Goal: Transaction & Acquisition: Purchase product/service

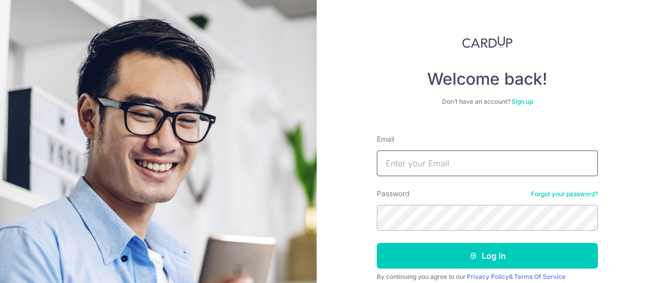
click at [427, 164] on input "Email" at bounding box center [487, 164] width 221 height 26
click at [472, 98] on div "Don’t have an account? Sign up" at bounding box center [487, 102] width 221 height 8
click at [415, 159] on input "Email" at bounding box center [487, 164] width 221 height 26
type input "yibin.chu@gmail.com"
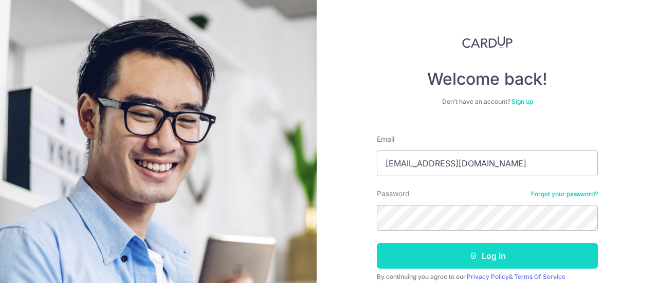
click at [506, 261] on button "Log in" at bounding box center [487, 256] width 221 height 26
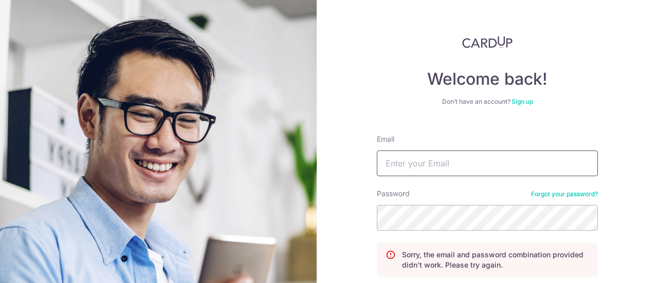
click at [458, 154] on input "Email" at bounding box center [487, 164] width 221 height 26
type input "[EMAIL_ADDRESS][DOMAIN_NAME]"
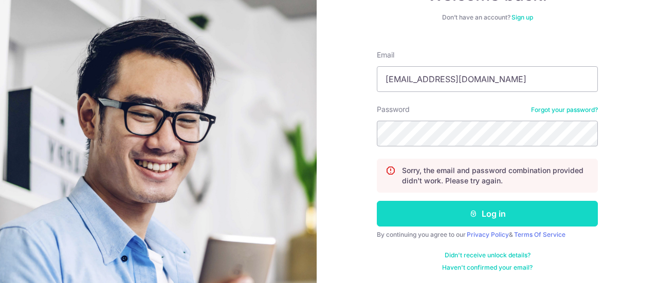
click at [481, 210] on button "Log in" at bounding box center [487, 214] width 221 height 26
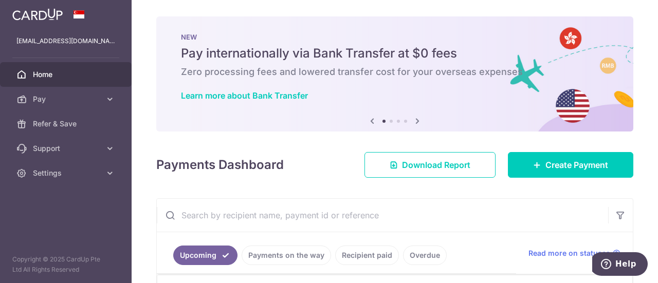
click at [51, 74] on span "Home" at bounding box center [67, 74] width 68 height 10
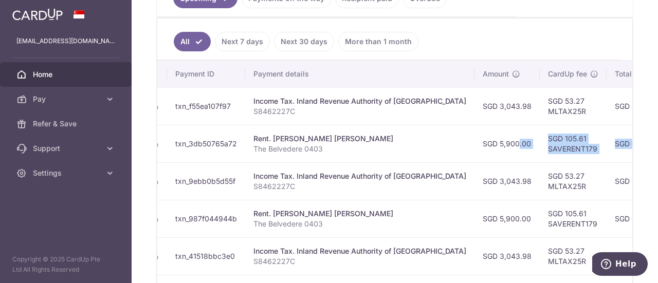
scroll to position [0, 154]
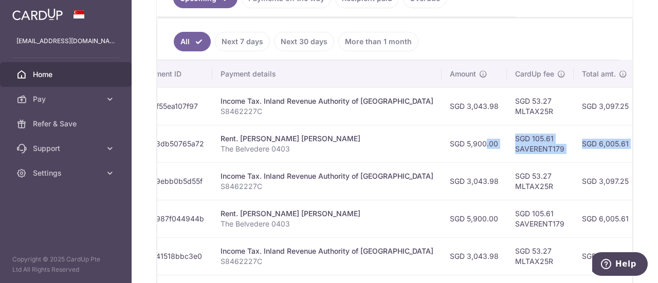
drag, startPoint x: 591, startPoint y: 140, endPoint x: 598, endPoint y: 135, distance: 8.8
click at [602, 135] on tr "Update payment Cancel payment Scheduled for charge txn_3db50765a72 Rent. Kee Ki…" at bounding box center [423, 144] width 841 height 38
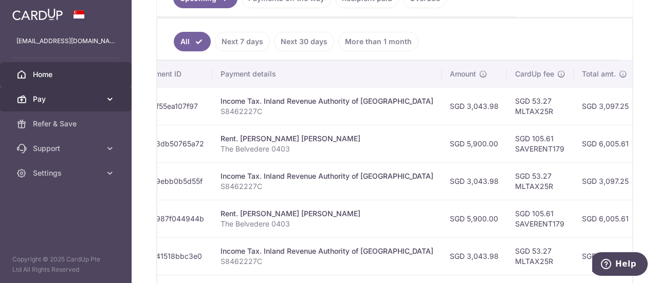
click at [115, 97] on link "Pay" at bounding box center [66, 99] width 132 height 25
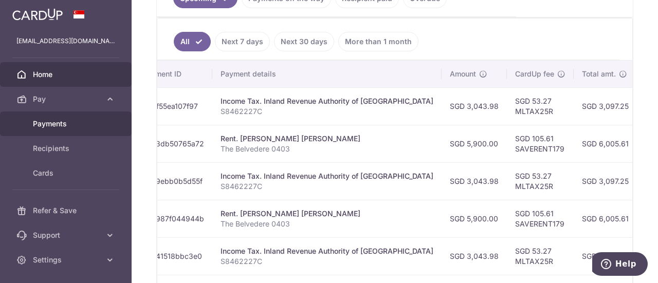
click at [52, 125] on span "Payments" at bounding box center [67, 124] width 68 height 10
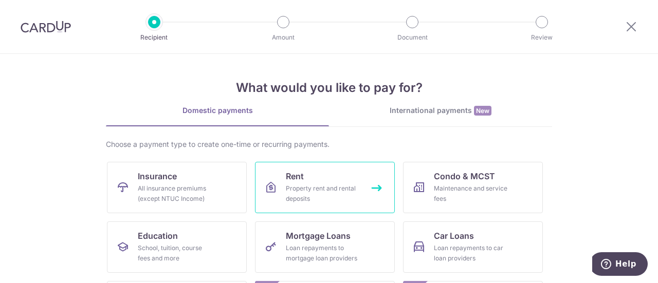
click at [332, 184] on div "Property rent and rental deposits" at bounding box center [323, 194] width 74 height 21
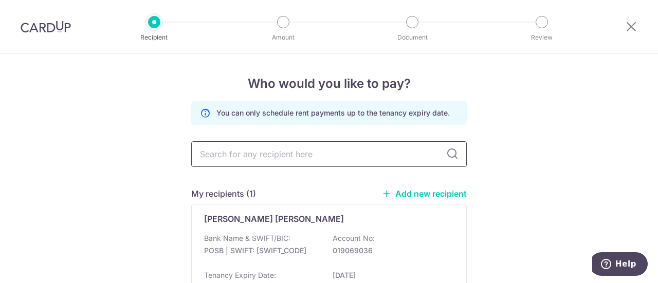
click at [245, 152] on input "text" at bounding box center [329, 154] width 276 height 26
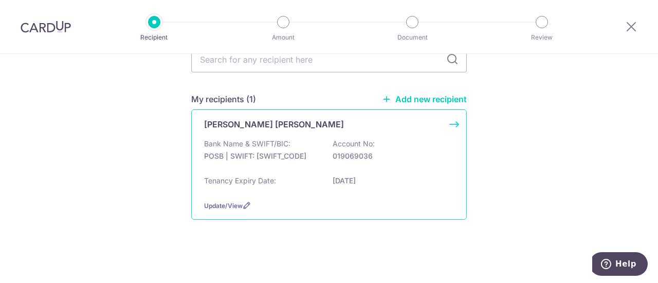
click at [340, 176] on p "12/01/2026" at bounding box center [390, 181] width 115 height 10
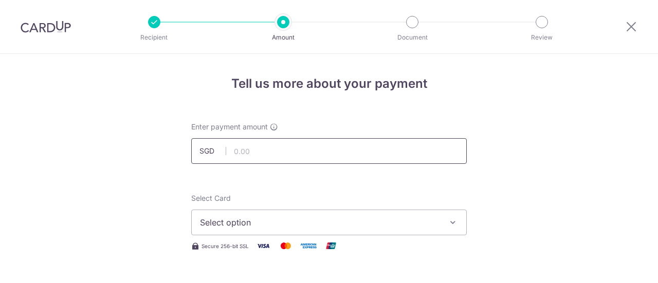
click at [273, 153] on input "text" at bounding box center [329, 151] width 276 height 26
type input "5,900.00"
click at [410, 223] on span "Select option" at bounding box center [320, 223] width 240 height 12
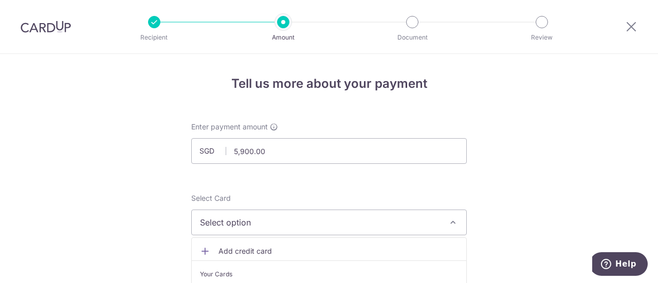
scroll to position [171, 0]
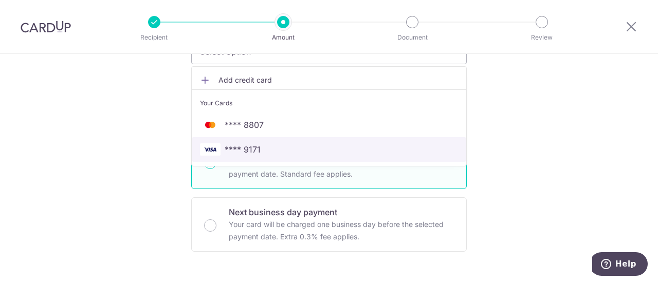
click at [249, 150] on span "**** 9171" at bounding box center [243, 149] width 36 height 12
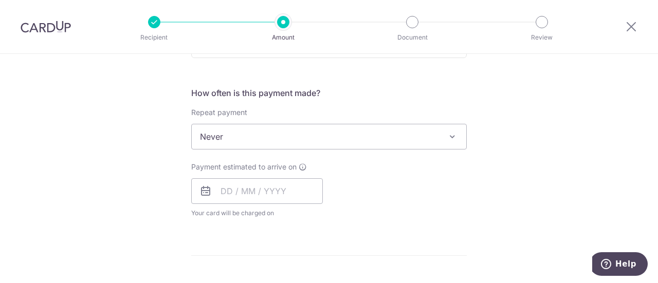
scroll to position [362, 0]
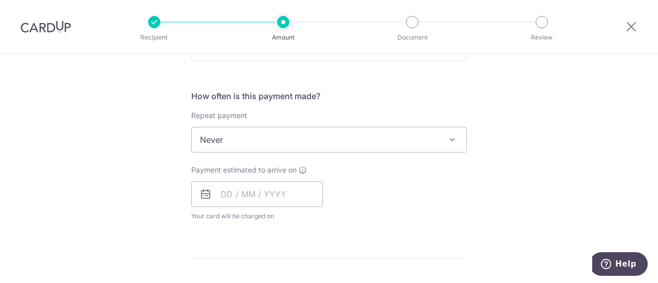
click at [403, 143] on span "Never" at bounding box center [329, 140] width 275 height 25
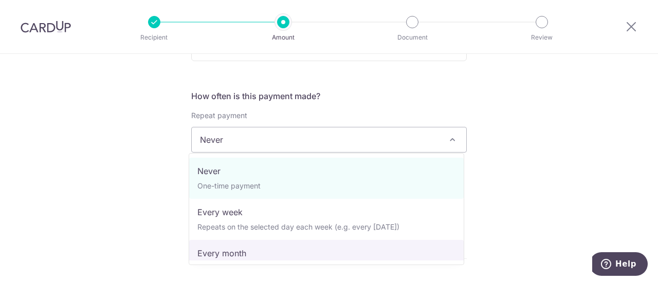
select select "3"
type input "[DATE]"
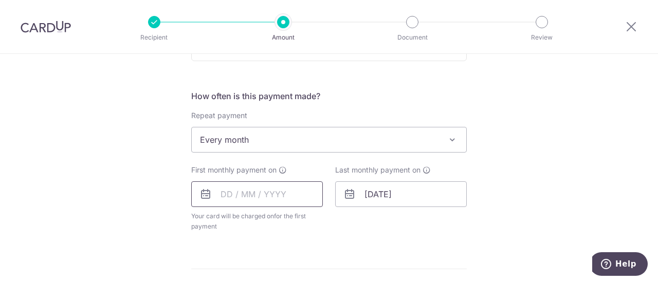
click at [225, 191] on input "text" at bounding box center [257, 195] width 132 height 26
click at [258, 219] on select "Oct Nov Dec" at bounding box center [249, 222] width 27 height 8
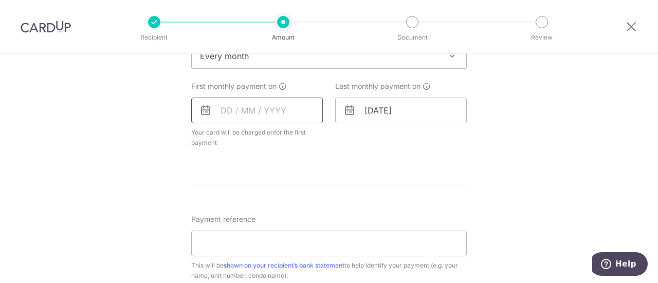
scroll to position [473, 0]
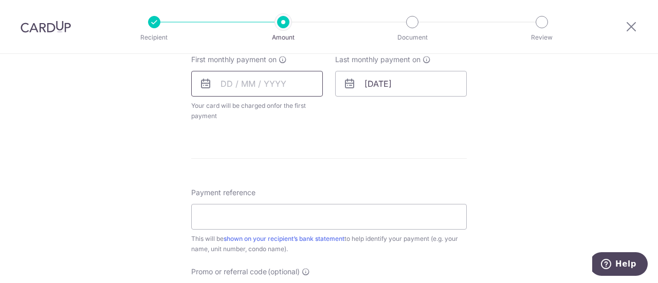
click at [239, 86] on input "text" at bounding box center [257, 84] width 132 height 26
click at [225, 85] on input "text" at bounding box center [257, 84] width 132 height 26
click at [205, 83] on icon at bounding box center [206, 84] width 12 height 12
click at [201, 84] on icon at bounding box center [206, 84] width 12 height 12
click at [249, 84] on input "text" at bounding box center [257, 84] width 132 height 26
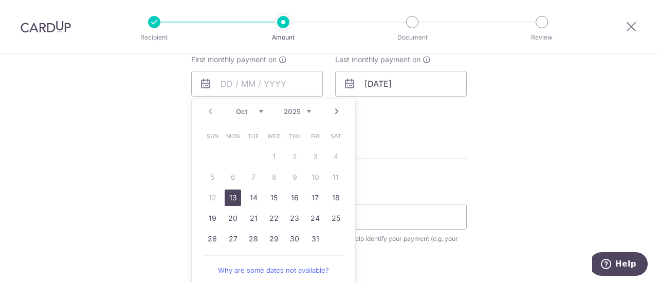
click at [259, 111] on select "Oct Nov Dec" at bounding box center [249, 111] width 27 height 8
click at [230, 192] on link "10" at bounding box center [233, 198] width 16 height 16
type input "[DATE]"
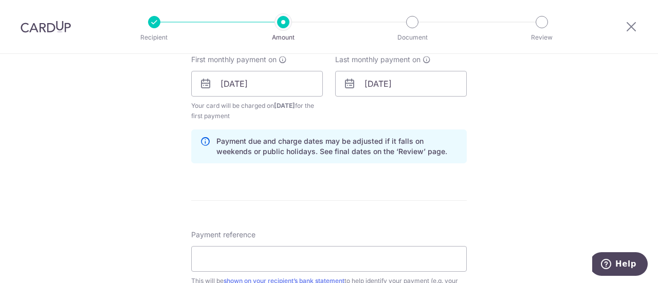
click at [488, 169] on div "Tell us more about your payment Enter payment amount SGD 5,900.00 5900.00 Selec…" at bounding box center [329, 72] width 658 height 983
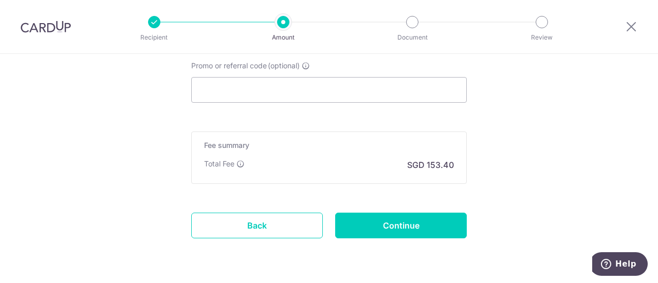
scroll to position [724, 0]
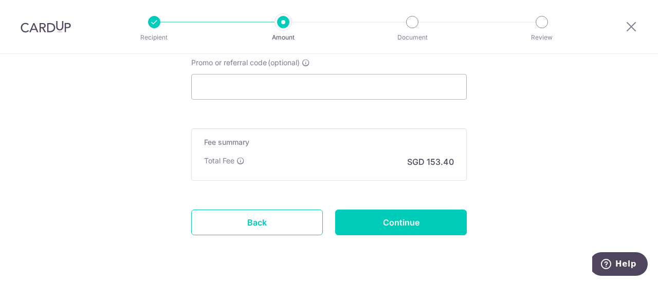
click at [439, 161] on p "SGD 153.40" at bounding box center [430, 162] width 47 height 12
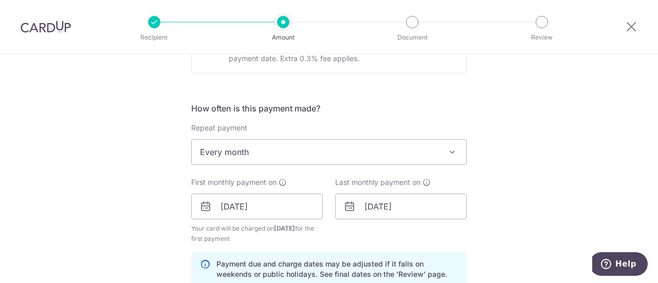
scroll to position [0, 0]
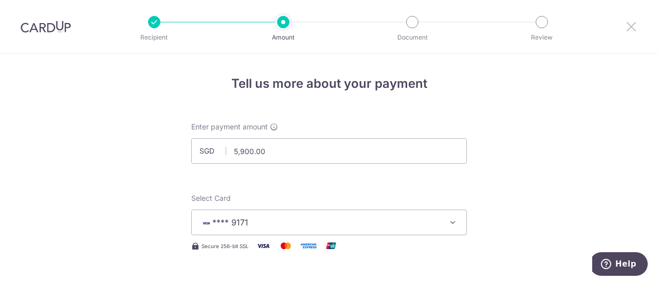
click at [635, 29] on icon at bounding box center [631, 26] width 12 height 13
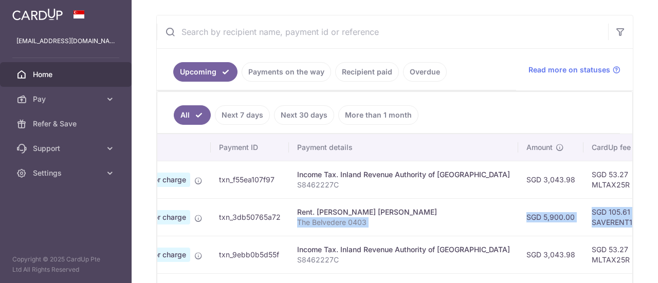
scroll to position [0, 81]
drag, startPoint x: 533, startPoint y: 215, endPoint x: 604, endPoint y: 213, distance: 71.0
click at [604, 213] on tr "Update payment Cancel payment Scheduled for charge txn_3db50765a72 Rent. [PERSO…" at bounding box center [497, 218] width 841 height 38
click at [581, 207] on td "SGD 105.61 SAVERENT179" at bounding box center [614, 218] width 67 height 38
drag, startPoint x: 557, startPoint y: 210, endPoint x: 588, endPoint y: 210, distance: 31.4
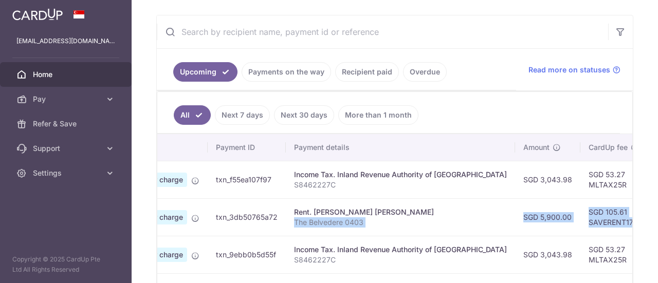
click at [588, 210] on td "SGD 105.61 SAVERENT179" at bounding box center [614, 218] width 67 height 38
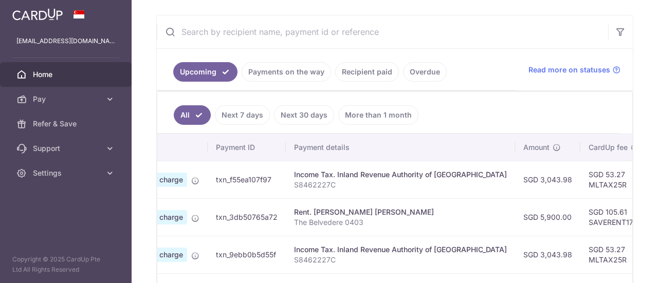
click at [585, 220] on td "SGD 105.61 SAVERENT179" at bounding box center [614, 218] width 67 height 38
drag, startPoint x: 551, startPoint y: 220, endPoint x: 597, endPoint y: 220, distance: 45.8
click at [597, 220] on td "SGD 105.61 SAVERENT179" at bounding box center [614, 218] width 67 height 38
copy td "SAVERENT179"
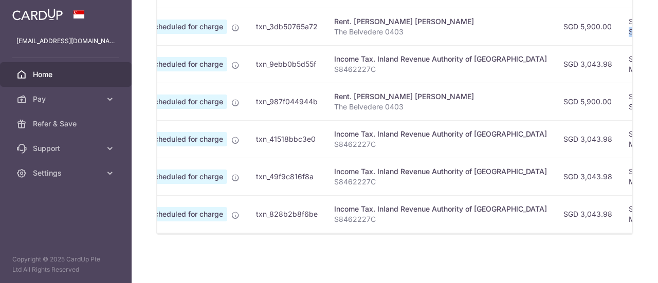
scroll to position [0, 0]
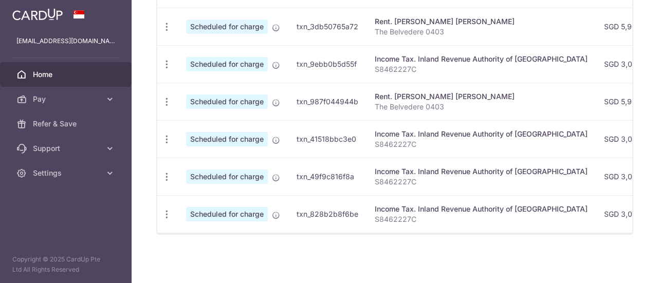
click at [45, 71] on span "Home" at bounding box center [67, 74] width 68 height 10
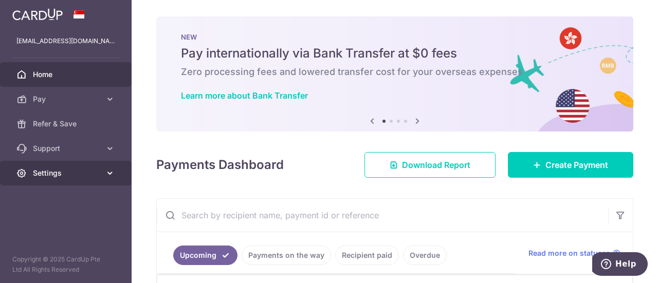
click at [102, 175] on link "Settings" at bounding box center [66, 173] width 132 height 25
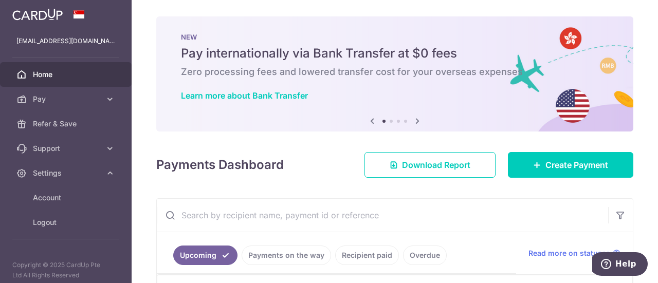
click at [195, 164] on h4 "Payments Dashboard" at bounding box center [220, 165] width 128 height 19
